Goal: Information Seeking & Learning: Understand process/instructions

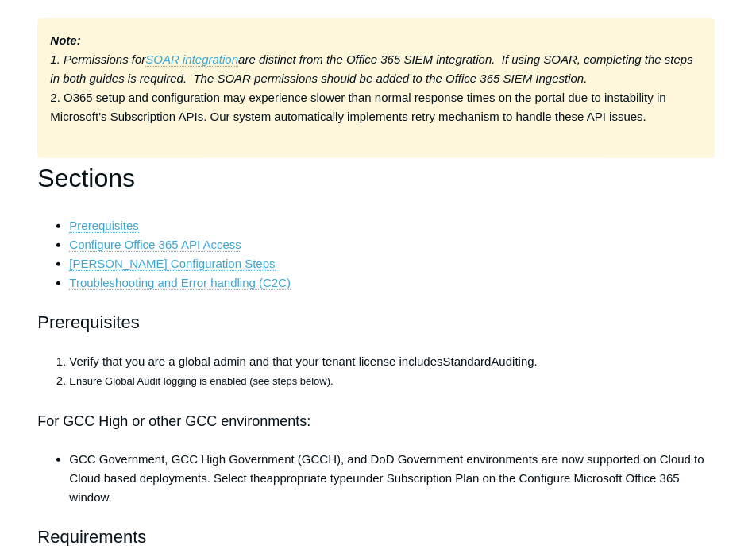
scroll to position [298, 0]
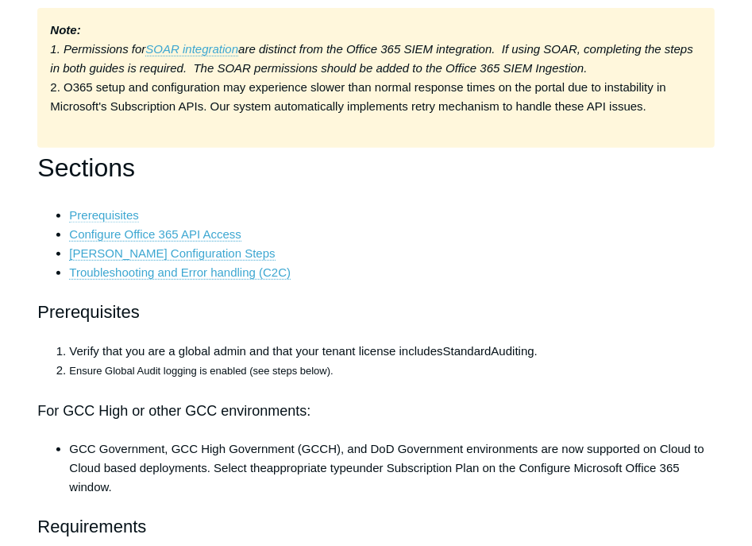
click at [102, 216] on link "Prerequisites" at bounding box center [104, 215] width 70 height 14
click at [185, 228] on link "Configure Office 365 API Access" at bounding box center [155, 234] width 172 height 14
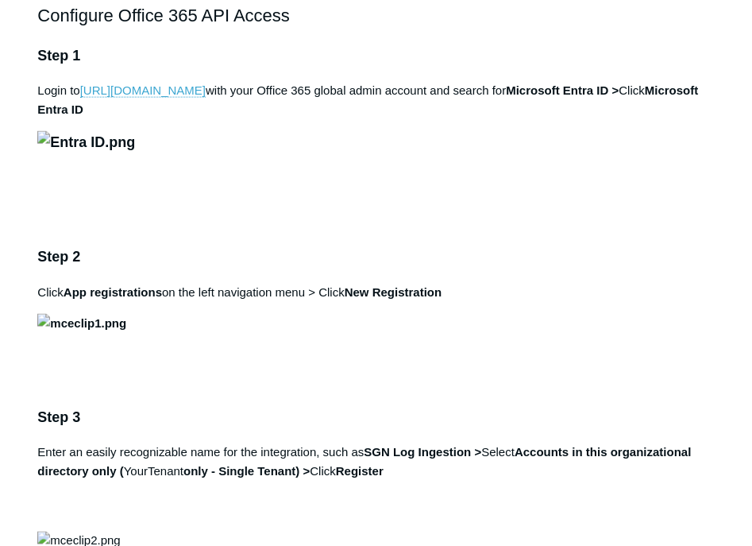
scroll to position [298, 0]
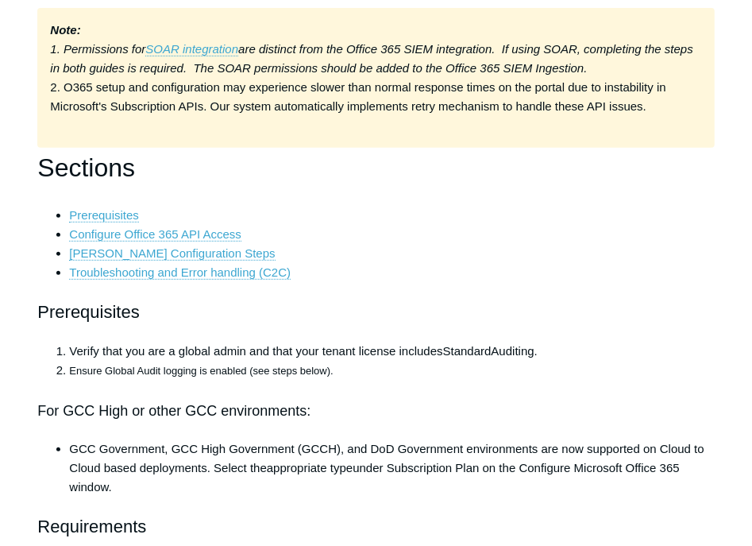
scroll to position [1116, 0]
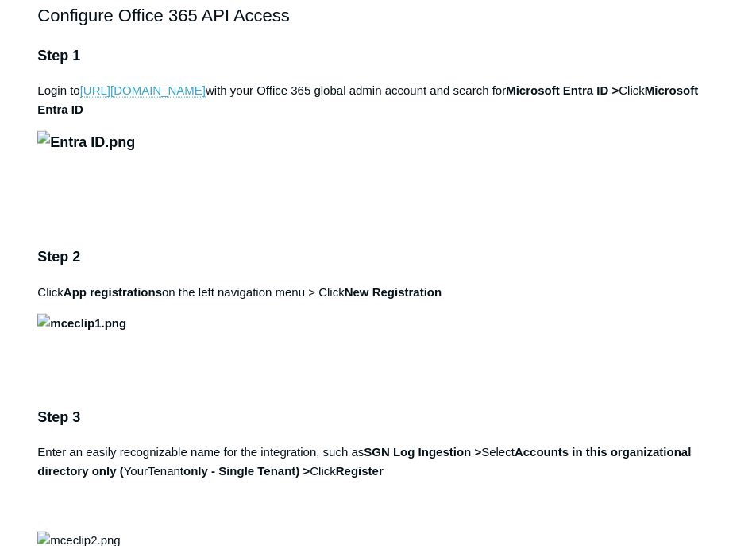
scroll to position [298, 0]
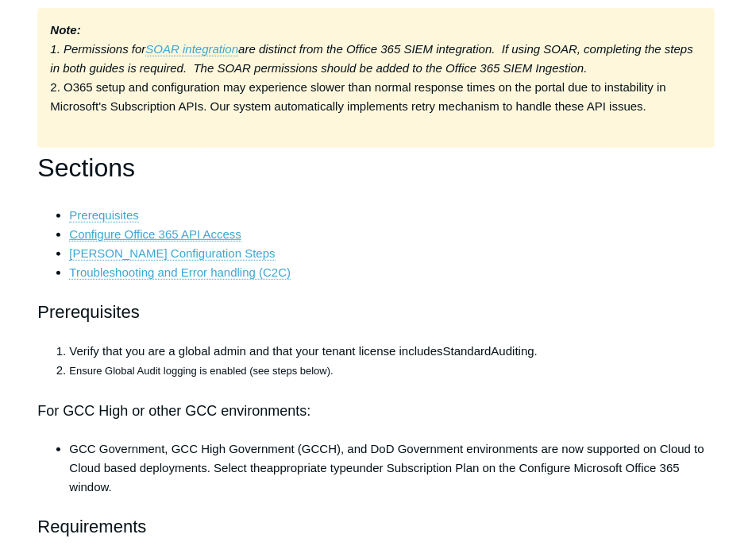
click at [143, 232] on link "Configure Office 365 API Access" at bounding box center [155, 234] width 172 height 14
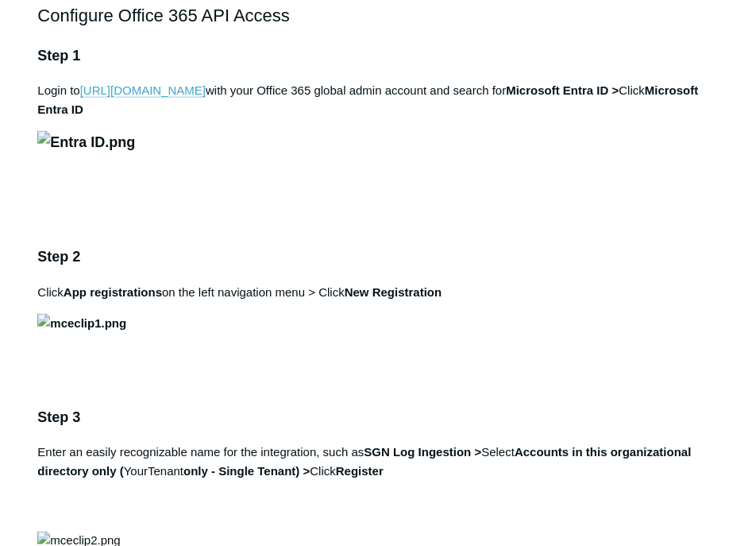
drag, startPoint x: 703, startPoint y: 207, endPoint x: 695, endPoint y: 205, distance: 8.3
click at [135, 154] on img at bounding box center [86, 142] width 98 height 23
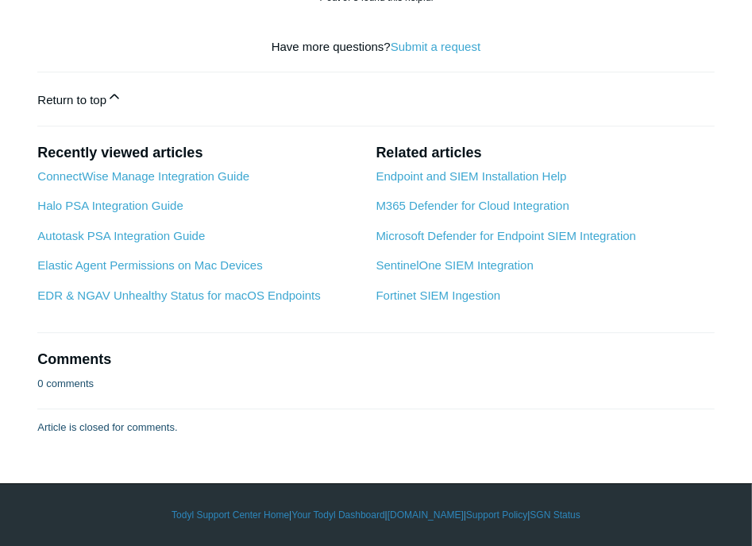
scroll to position [7907, 0]
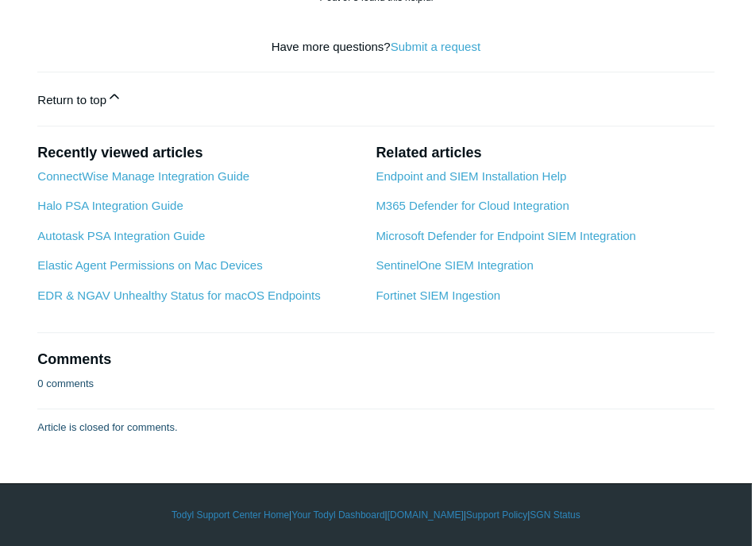
scroll to position [8900, 0]
